Goal: Information Seeking & Learning: Learn about a topic

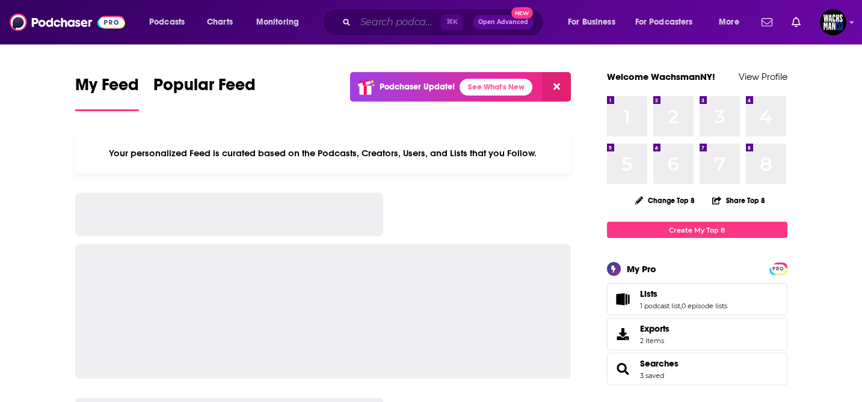
click at [402, 19] on input "Search podcasts, credits, & more..." at bounding box center [397, 22] width 85 height 19
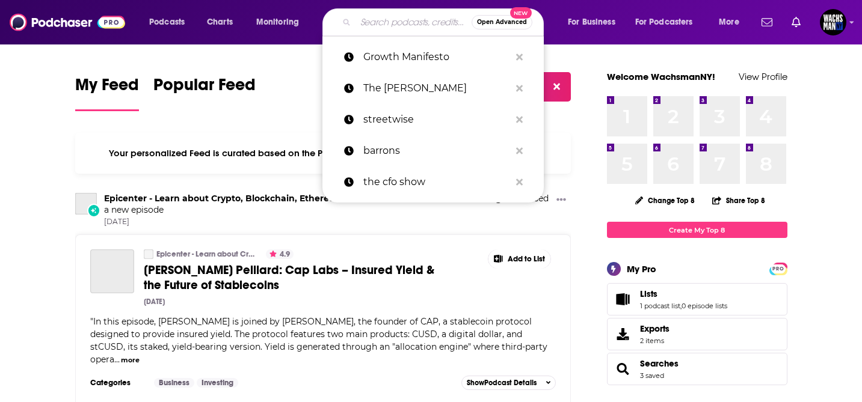
paste input "London Real"
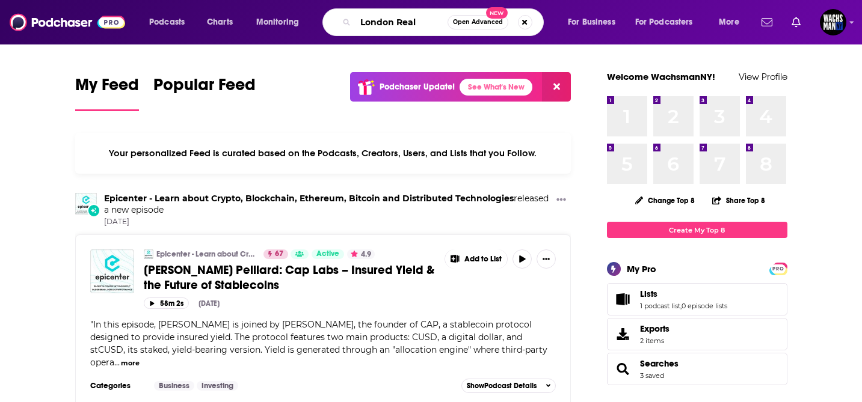
type input "London Real"
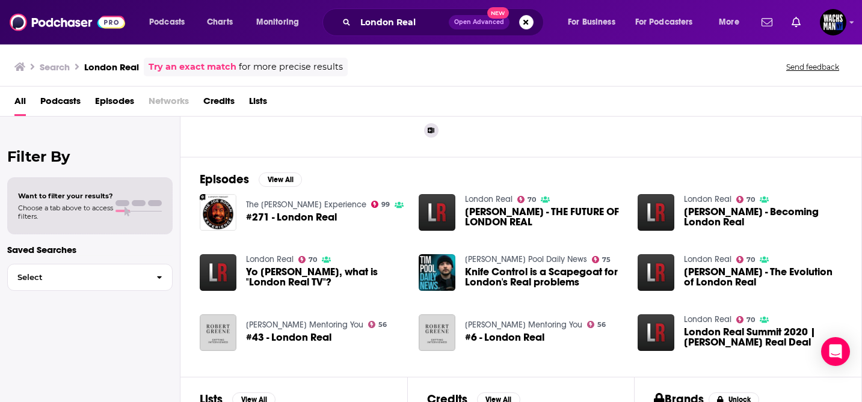
scroll to position [134, 0]
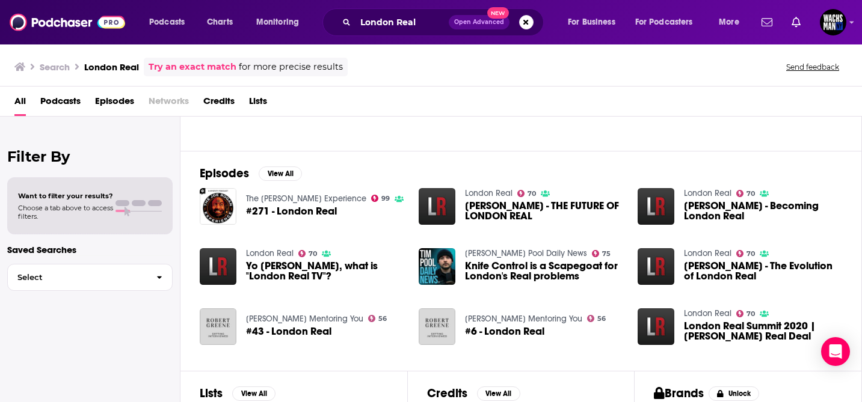
click at [488, 195] on link "London Real" at bounding box center [489, 193] width 48 height 10
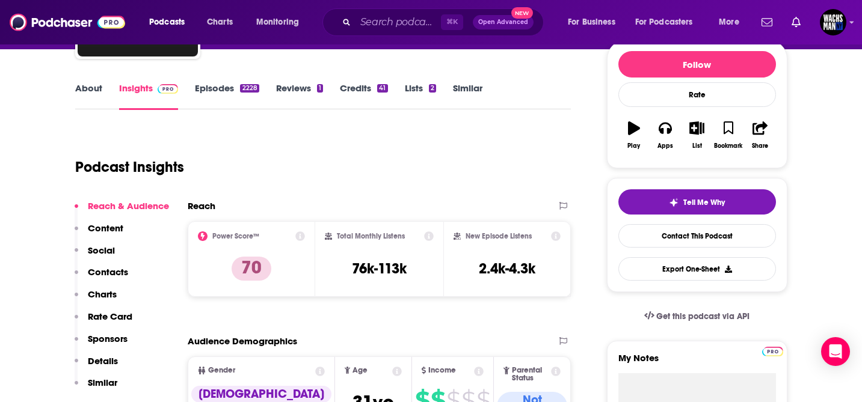
scroll to position [149, 0]
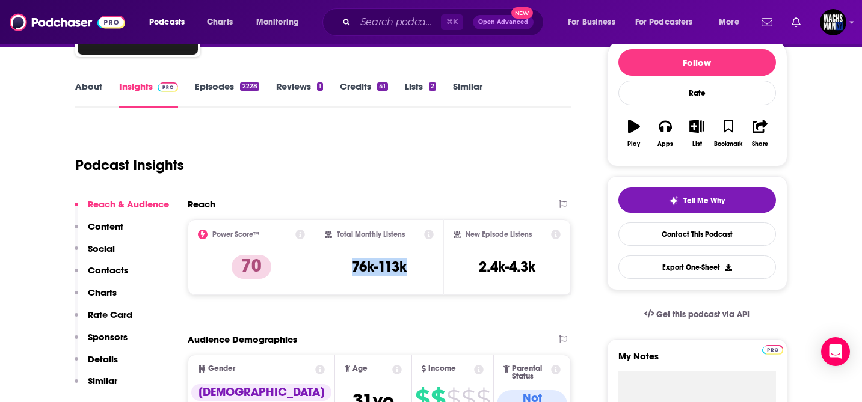
drag, startPoint x: 408, startPoint y: 269, endPoint x: 336, endPoint y: 269, distance: 72.2
click at [336, 269] on div "Total Monthly Listens 76k-113k" at bounding box center [379, 257] width 109 height 55
copy h3 "76k-113k"
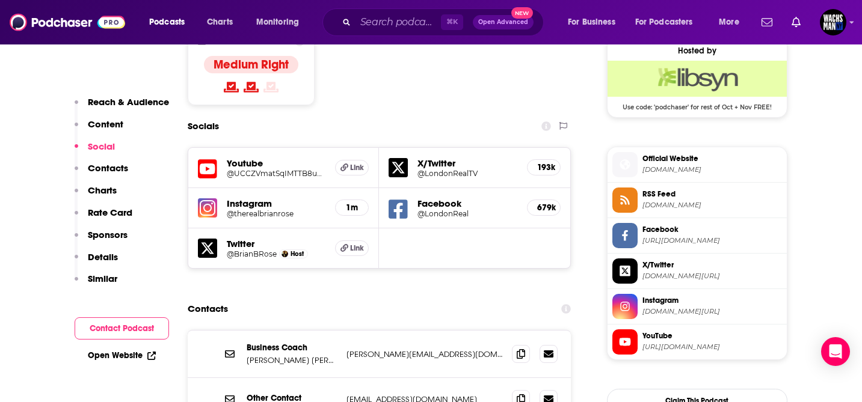
scroll to position [984, 0]
click at [319, 209] on h5 "@therealbrianrose" at bounding box center [276, 213] width 99 height 9
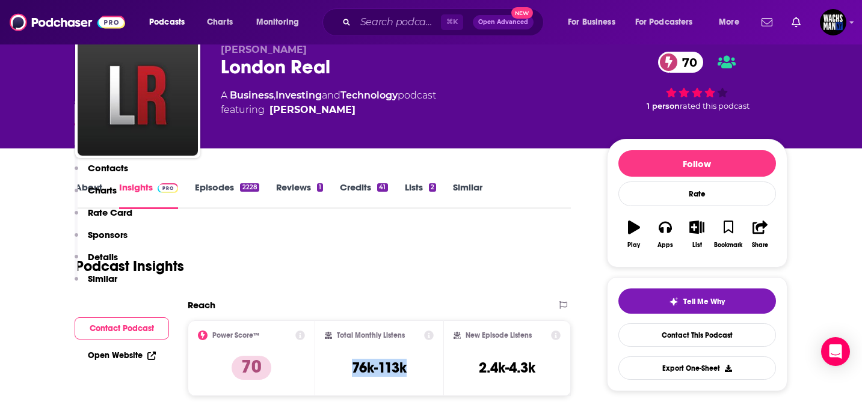
scroll to position [0, 0]
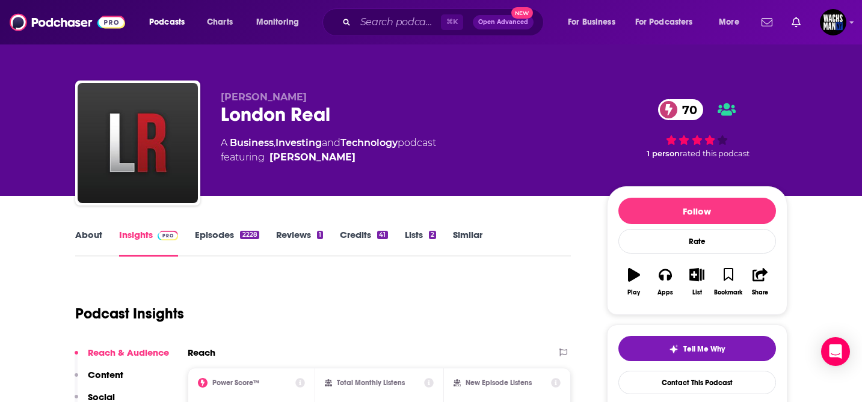
click at [78, 232] on link "About" at bounding box center [88, 243] width 27 height 28
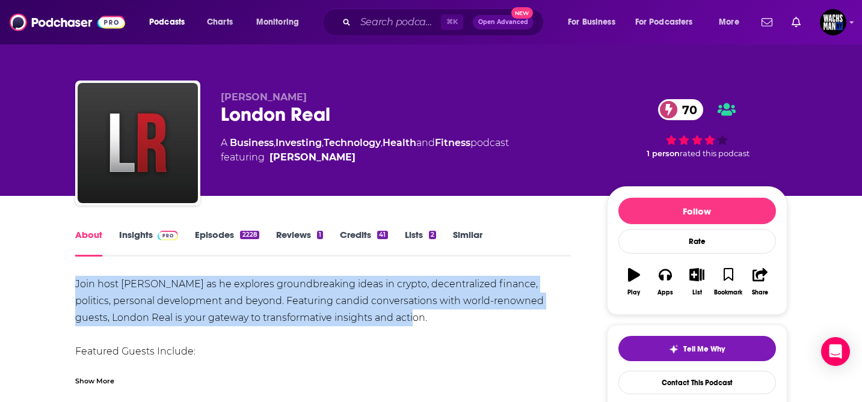
drag, startPoint x: 74, startPoint y: 283, endPoint x: 430, endPoint y: 319, distance: 357.9
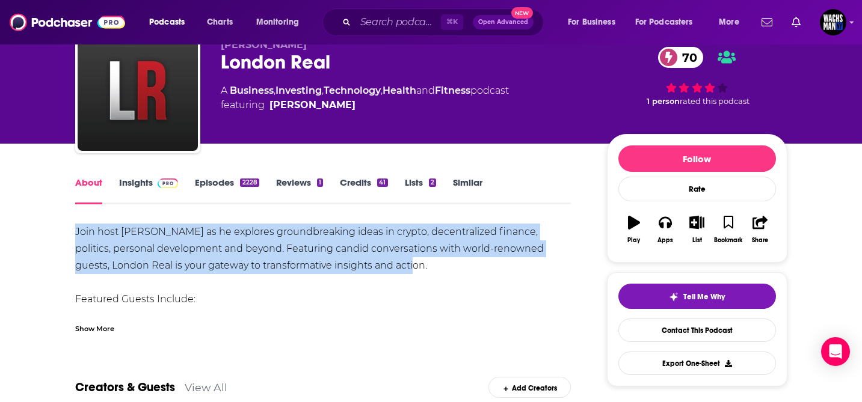
scroll to position [63, 0]
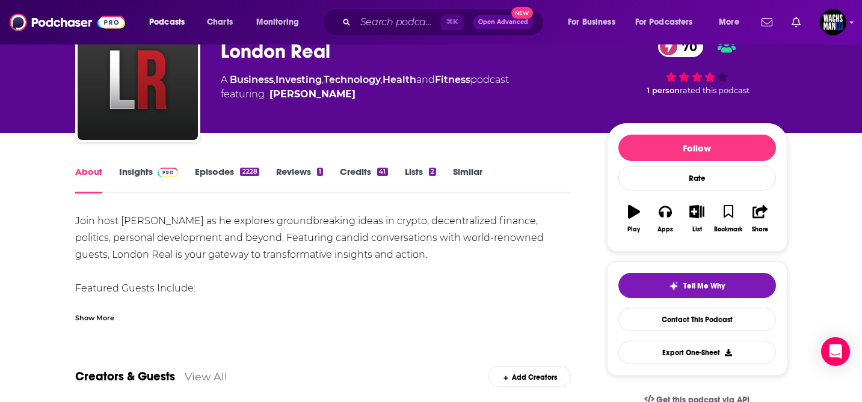
click at [89, 321] on div "Show More" at bounding box center [94, 317] width 39 height 11
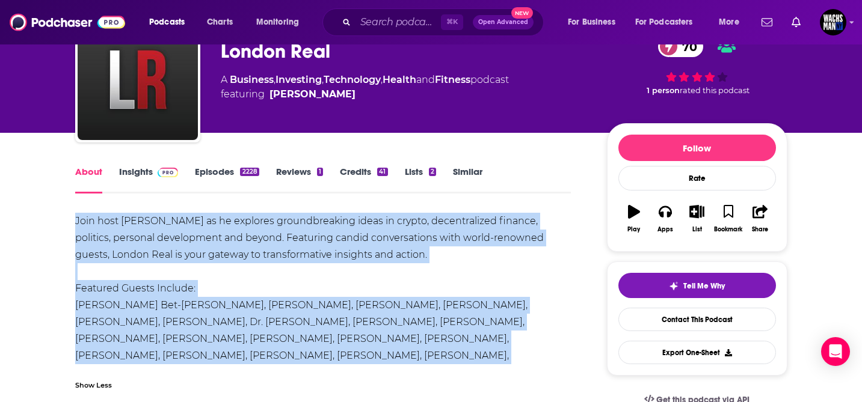
drag, startPoint x: 276, startPoint y: 360, endPoint x: 69, endPoint y: 223, distance: 249.0
copy div "Join host [PERSON_NAME] as he explores groundbreaking ideas in crypto, decentra…"
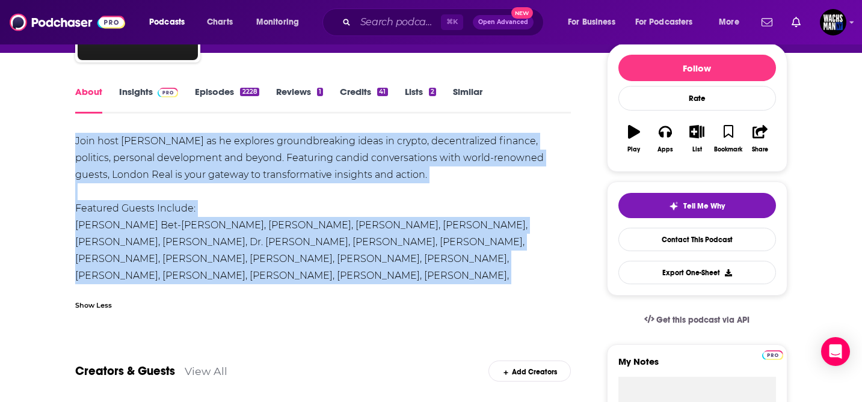
scroll to position [143, 0]
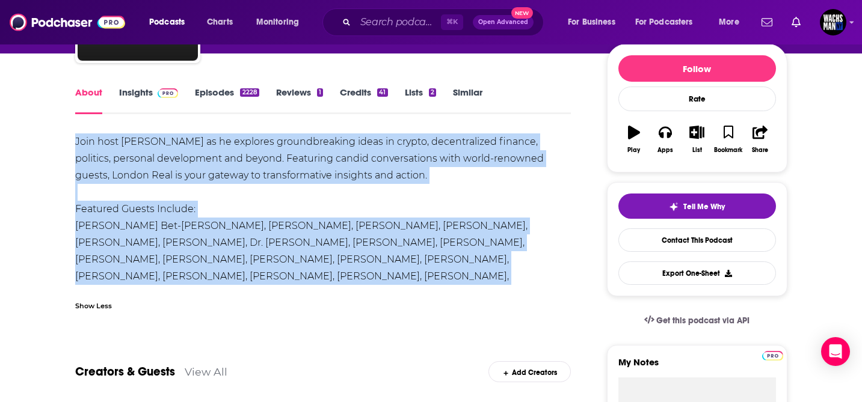
click at [137, 90] on link "Insights" at bounding box center [149, 101] width 60 height 28
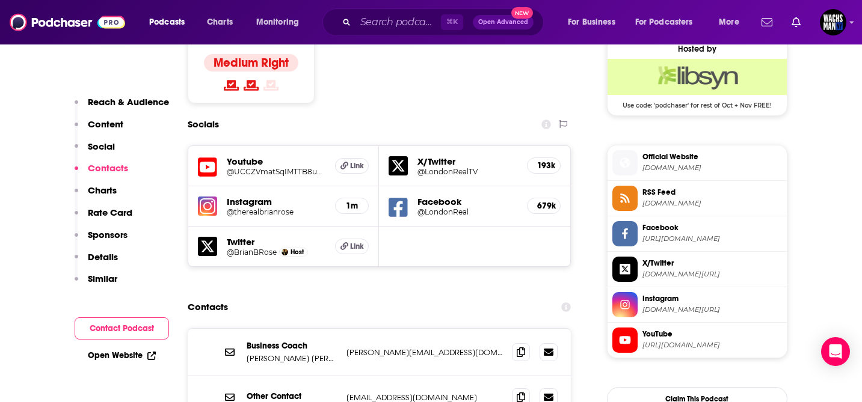
scroll to position [962, 0]
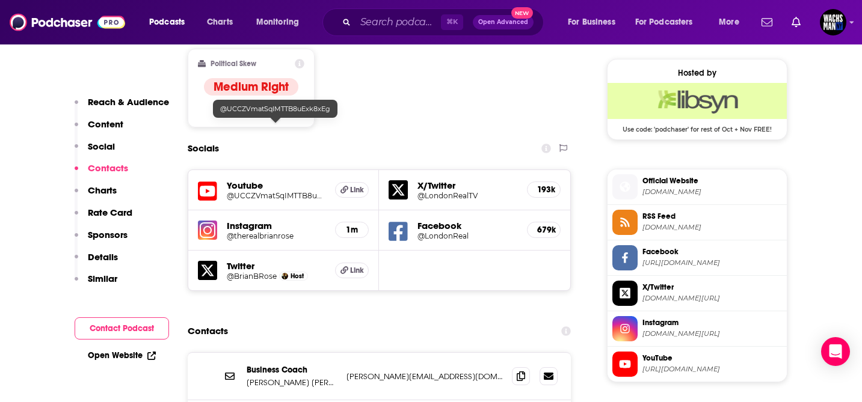
click at [290, 191] on h5 "@UCCZVmatSqIMTTB8uExk8xEg" at bounding box center [276, 195] width 99 height 9
click at [444, 232] on h5 "@LondonReal" at bounding box center [467, 236] width 100 height 9
